Goal: Communication & Community: Answer question/provide support

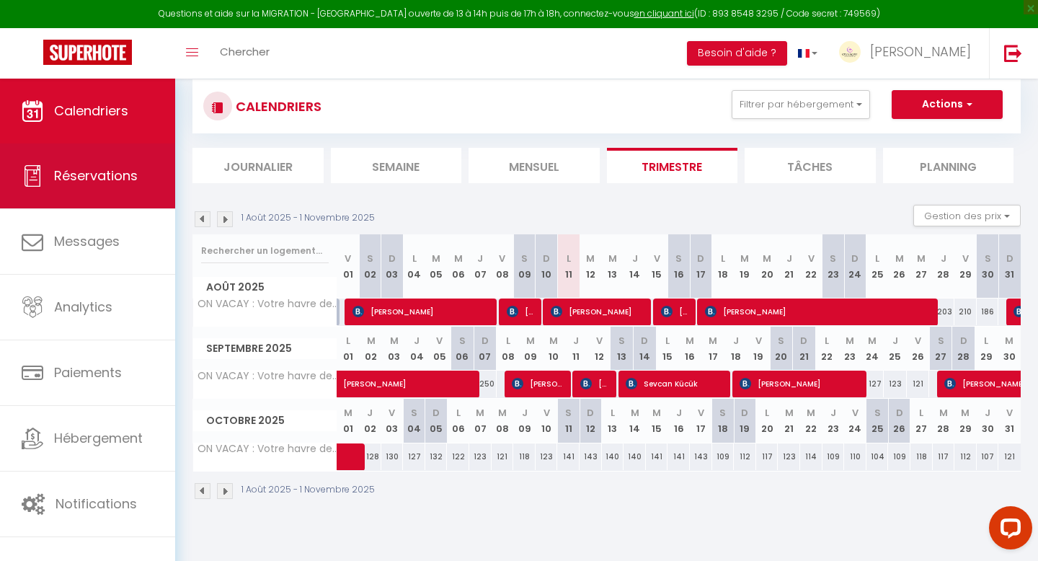
scroll to position [30, 0]
click at [97, 192] on link "Réservations" at bounding box center [87, 175] width 175 height 65
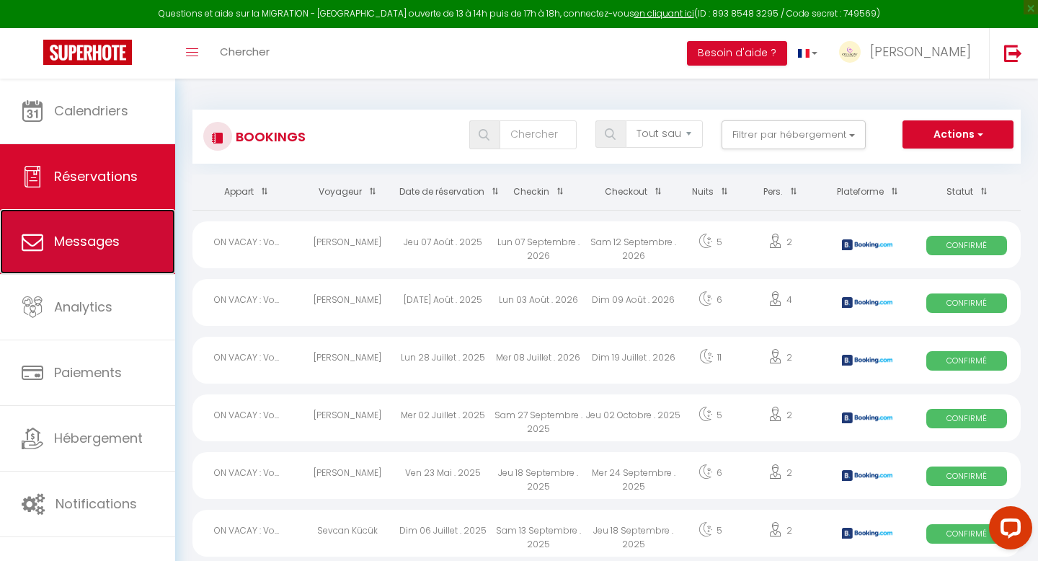
click at [99, 239] on span "Messages" at bounding box center [87, 241] width 66 height 18
select select "message"
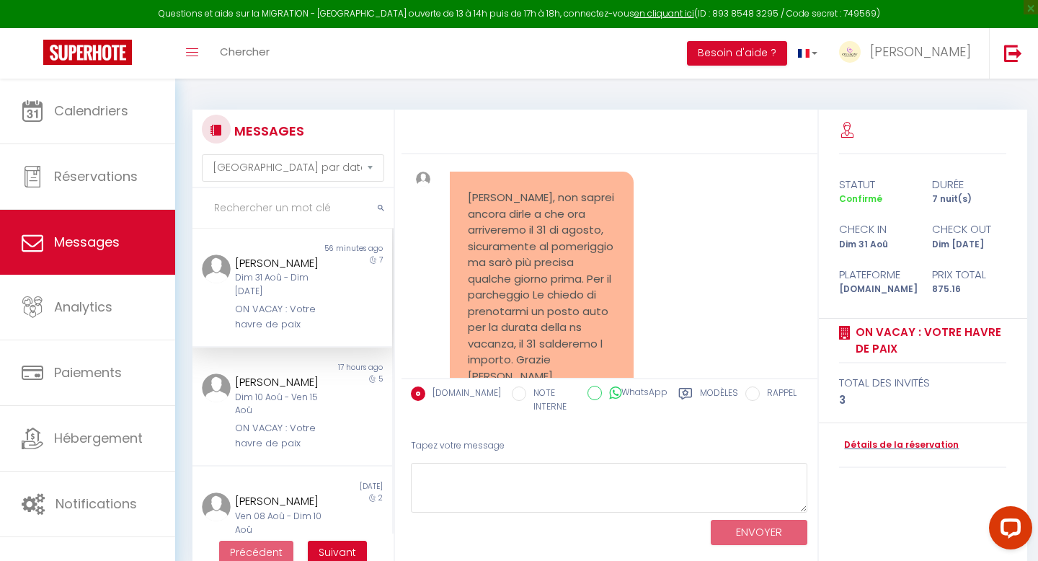
scroll to position [1053, 0]
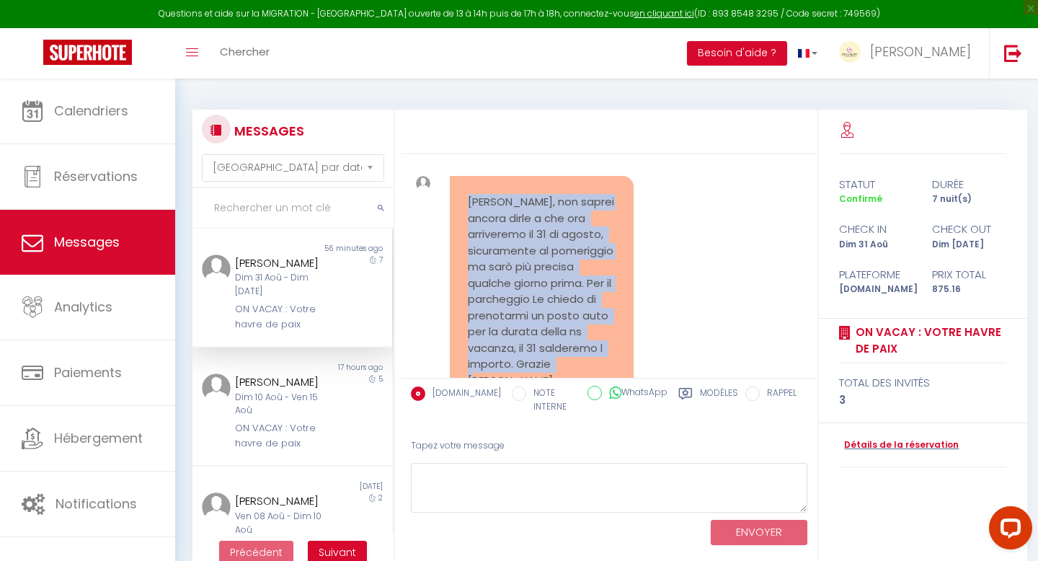
drag, startPoint x: 571, startPoint y: 363, endPoint x: 463, endPoint y: 206, distance: 191.1
click at [463, 206] on div "[PERSON_NAME], non saprei ancora dirle a che ora arriveremo il 31 di agosto, si…" at bounding box center [542, 291] width 184 height 231
copy pre "[PERSON_NAME], non saprei ancora dirle a che ora arriveremo il 31 di agosto, si…"
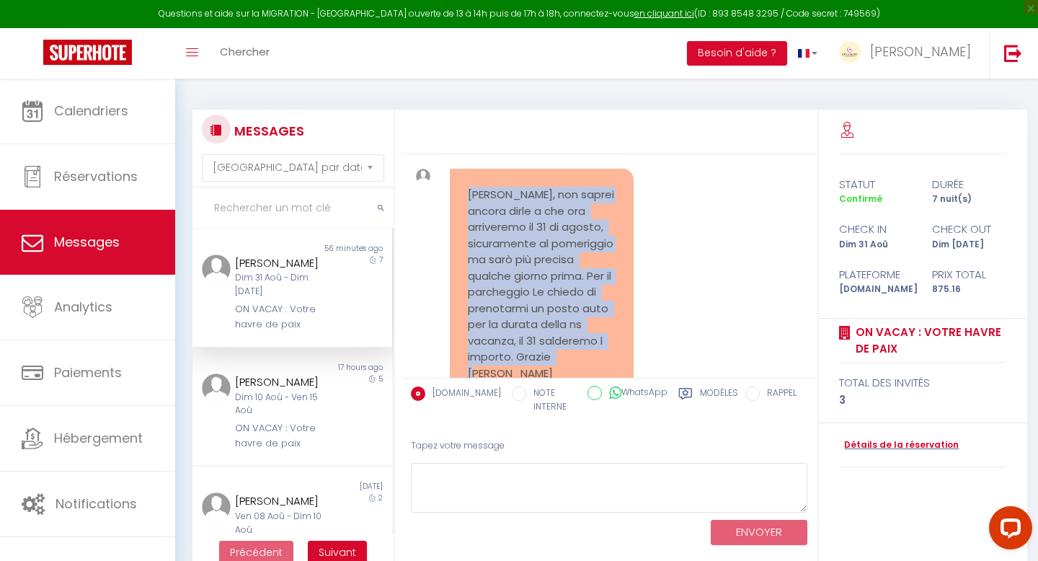
scroll to position [1061, 0]
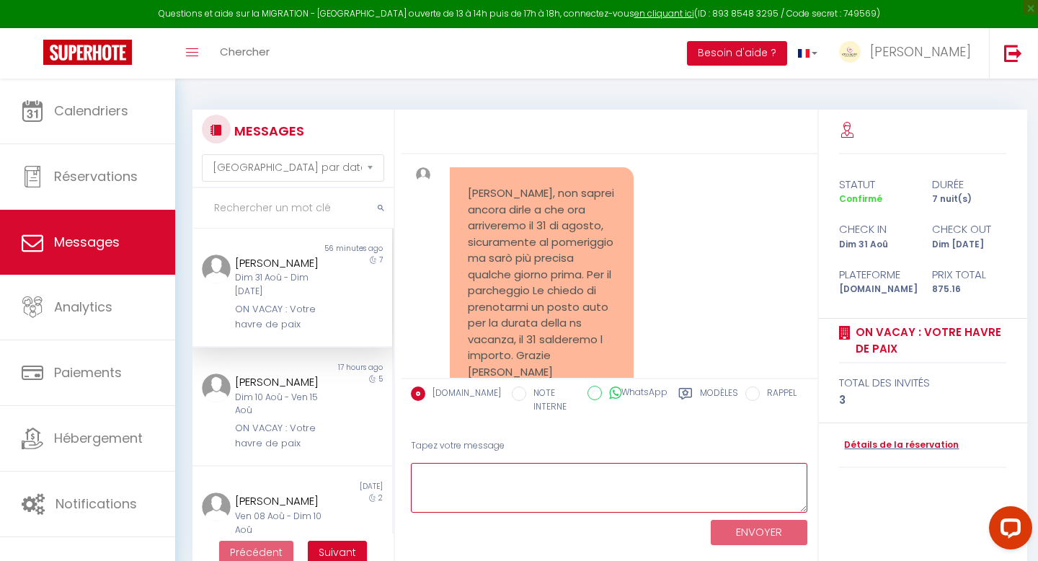
click at [473, 484] on textarea at bounding box center [609, 488] width 397 height 50
paste textarea "[PERSON_NAME], Grazie per il suo messaggio. Il check-in è possibile a partire d…"
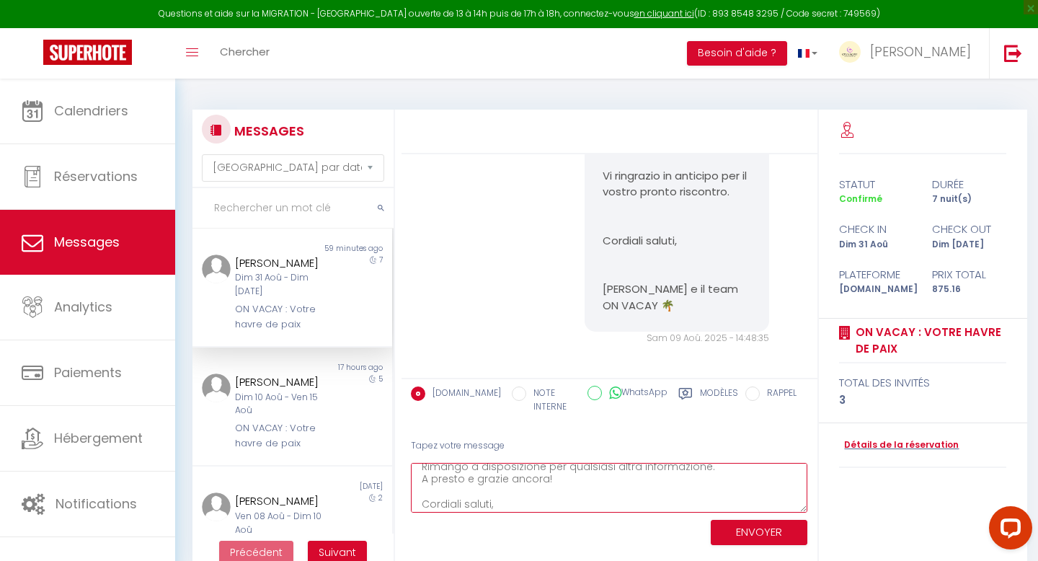
scroll to position [824, 0]
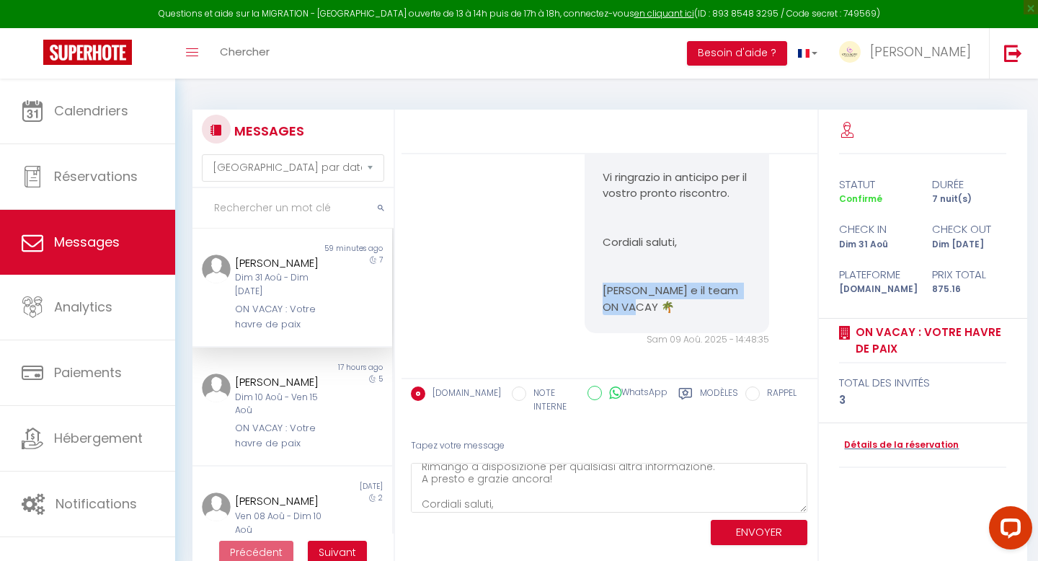
drag, startPoint x: 659, startPoint y: 304, endPoint x: 606, endPoint y: 290, distance: 54.3
click at [606, 290] on p "[PERSON_NAME] e il team ON VACAY 🌴" at bounding box center [676, 298] width 148 height 32
copy p "[PERSON_NAME] e il team ON VACAY 🌴"
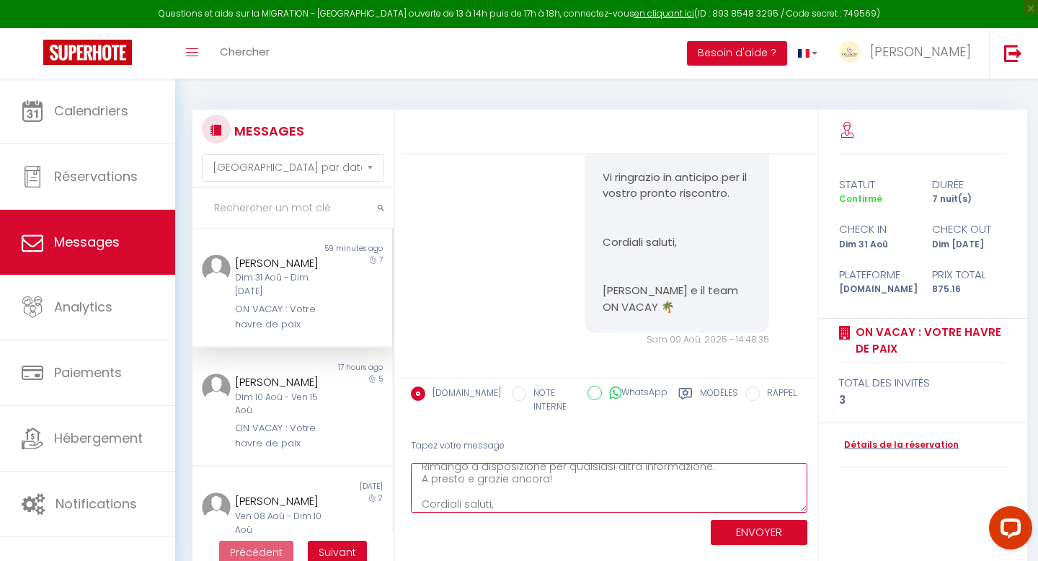
click at [534, 507] on textarea "[PERSON_NAME], Grazie per il suo messaggio. Il check-in è possibile a partire d…" at bounding box center [609, 488] width 397 height 50
paste textarea "[PERSON_NAME] e il team ON VACAY 🌴"
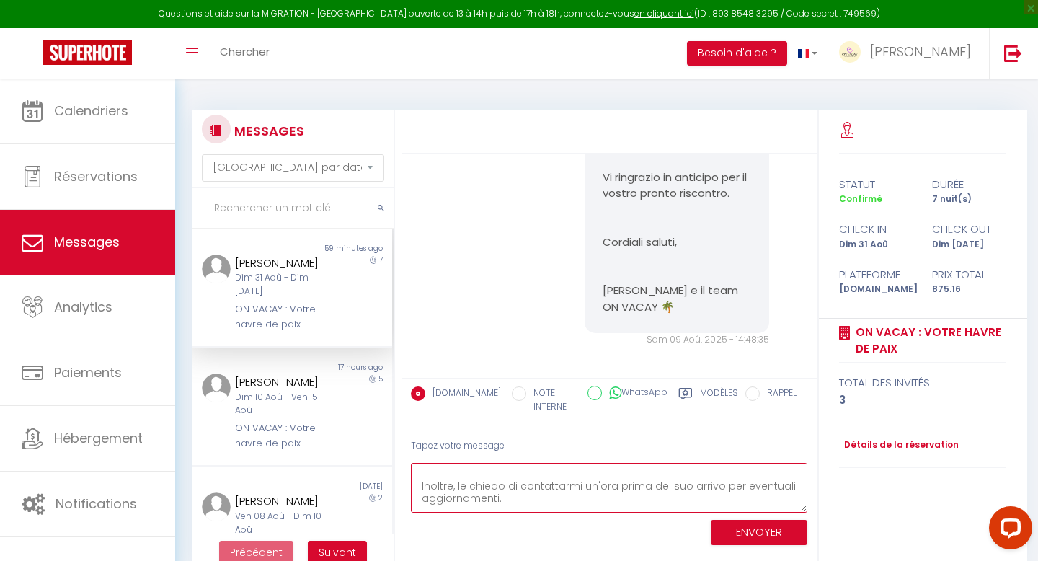
scroll to position [74, 0]
drag, startPoint x: 507, startPoint y: 501, endPoint x: 429, endPoint y: 490, distance: 78.6
click at [429, 490] on textarea "[PERSON_NAME], Grazie per il suo messaggio. Il check-in è possibile a partire d…" at bounding box center [609, 488] width 397 height 50
type textarea "[PERSON_NAME], Grazie per il suo messaggio. Il check-in è possibile a partire d…"
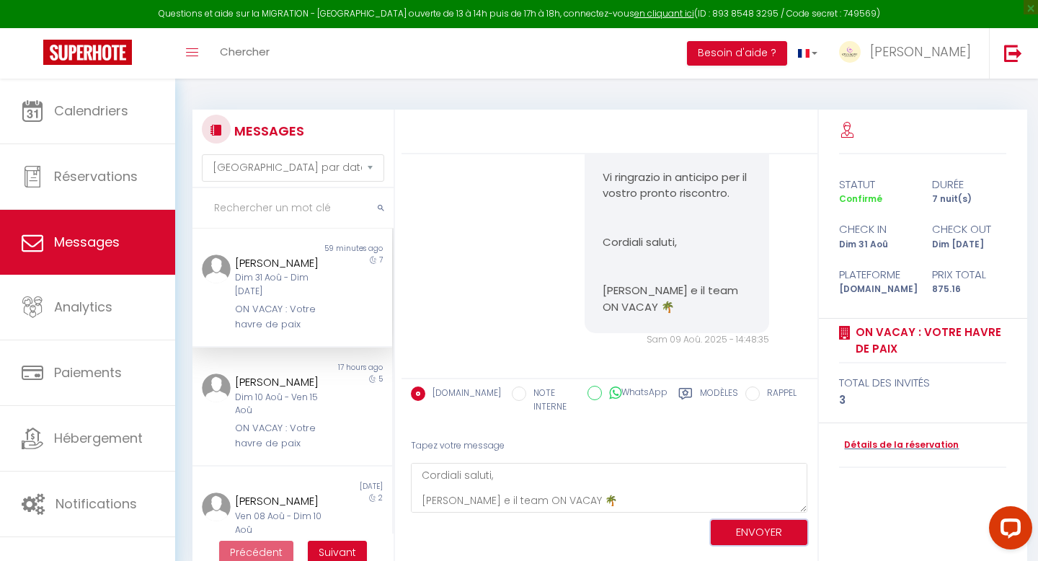
click at [757, 537] on button "ENVOYER" at bounding box center [758, 531] width 97 height 25
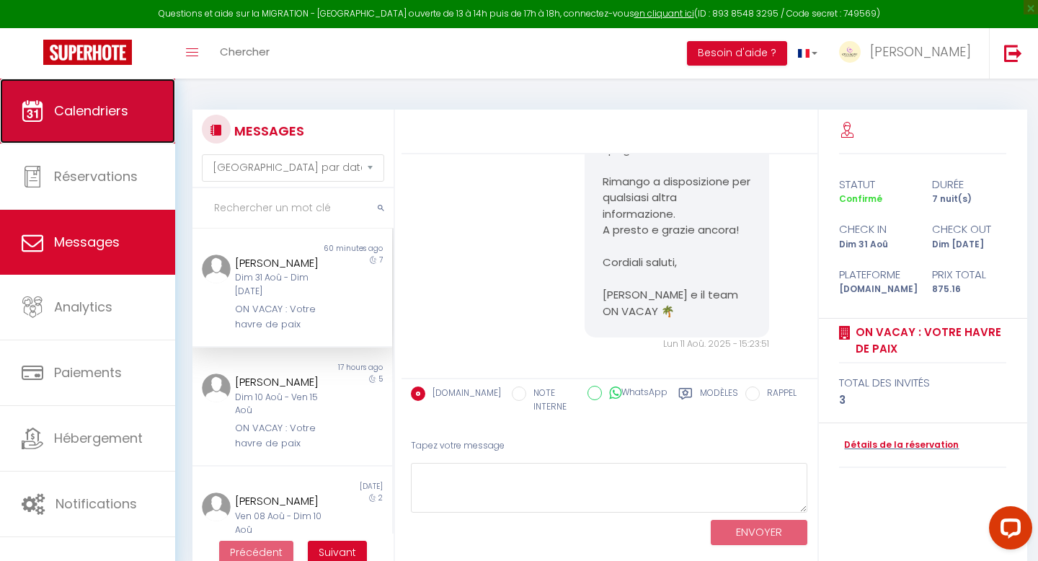
click at [115, 124] on link "Calendriers" at bounding box center [87, 111] width 175 height 65
